Goal: Information Seeking & Learning: Learn about a topic

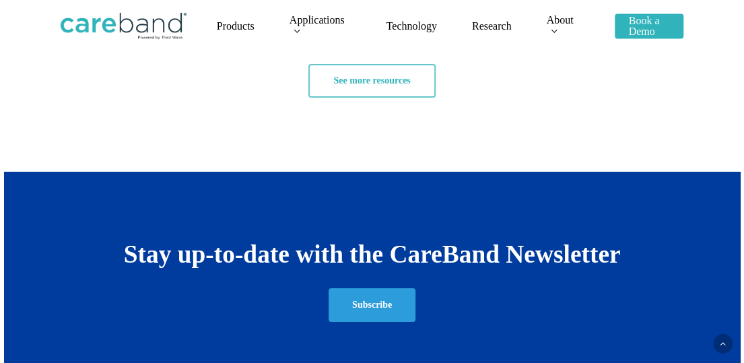
scroll to position [2241, 0]
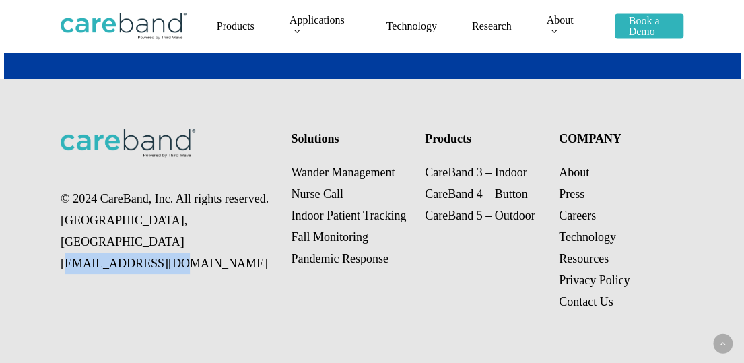
drag, startPoint x: 170, startPoint y: 246, endPoint x: 58, endPoint y: 248, distance: 111.8
click at [58, 248] on div "© 2024 CareBand, Inc. All rights reserved. Chicago, IL sales@careband.co Soluti…" at bounding box center [372, 221] width 744 height 284
copy p "[EMAIL_ADDRESS][DOMAIN_NAME]"
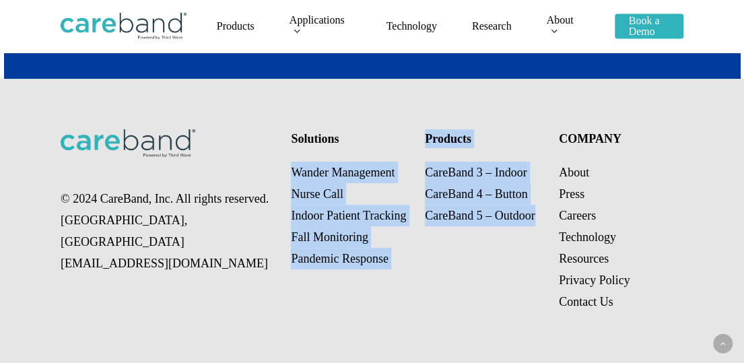
drag, startPoint x: 287, startPoint y: 172, endPoint x: 535, endPoint y: 235, distance: 256.4
click at [535, 235] on div "© 2024 CareBand, Inc. All rights reserved. Chicago, IL sales@careband.co Soluti…" at bounding box center [372, 221] width 623 height 284
copy div "Wander Management Nurse Call Indoor Patient Tracking Fall Monitoring Pandemic R…"
click at [574, 175] on link "About" at bounding box center [574, 172] width 30 height 13
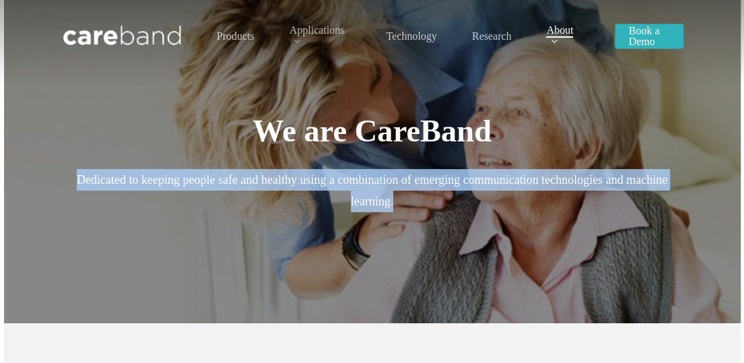
drag, startPoint x: 407, startPoint y: 211, endPoint x: 75, endPoint y: 180, distance: 334.2
click at [75, 180] on p "Dedicated to keeping people safe and healthy using a combination of emerging co…" at bounding box center [372, 190] width 623 height 43
copy p "Dedicated to keeping people safe and healthy using a combination of emerging co…"
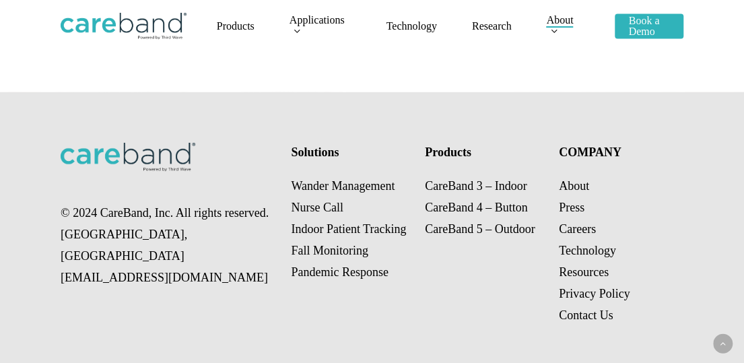
scroll to position [2088, 0]
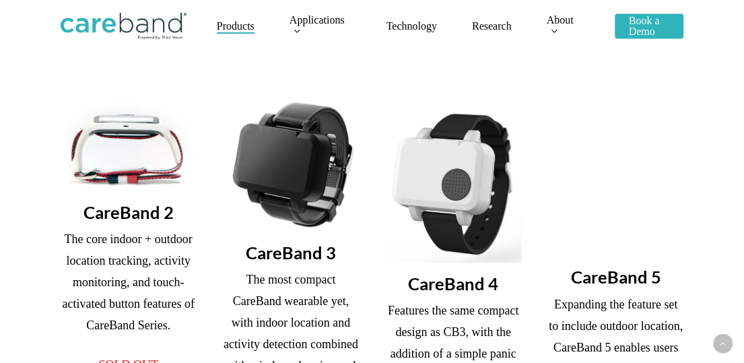
scroll to position [269, 0]
